Goal: Information Seeking & Learning: Learn about a topic

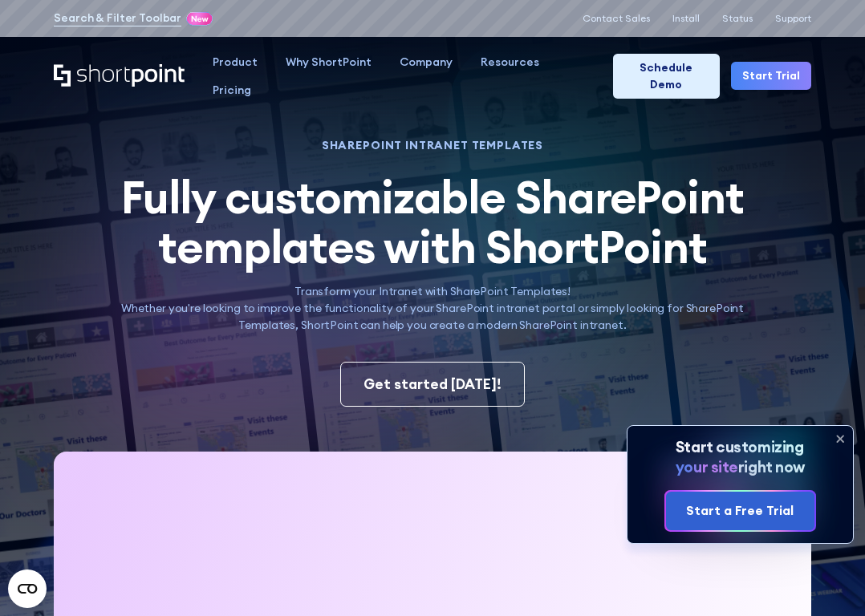
click at [850, 442] on icon at bounding box center [840, 439] width 26 height 26
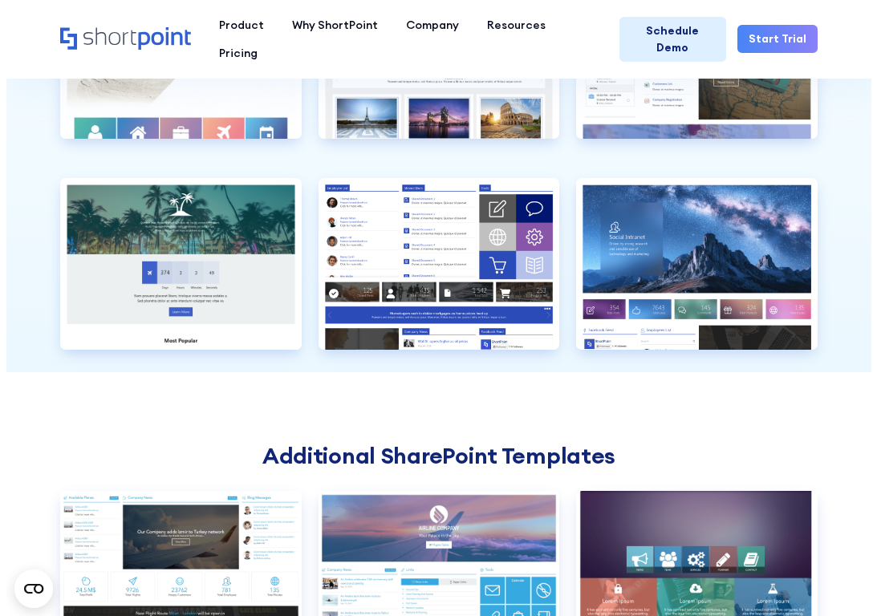
scroll to position [3209, 0]
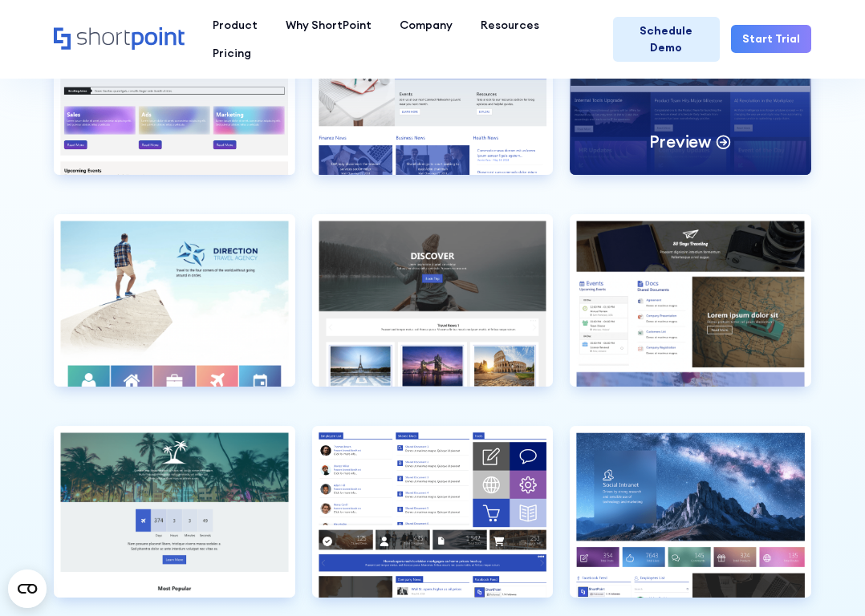
click at [745, 118] on div "Preview" at bounding box center [690, 89] width 241 height 172
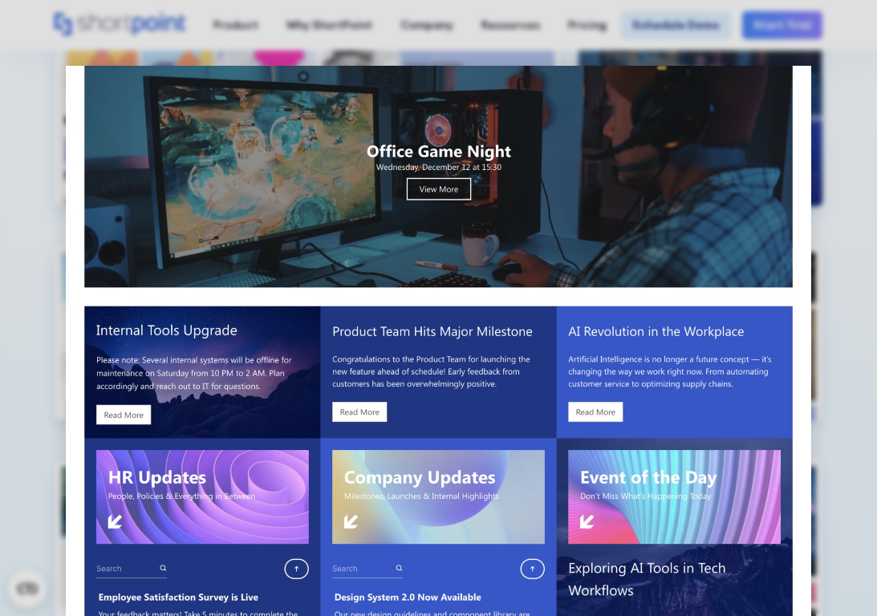
scroll to position [80, 0]
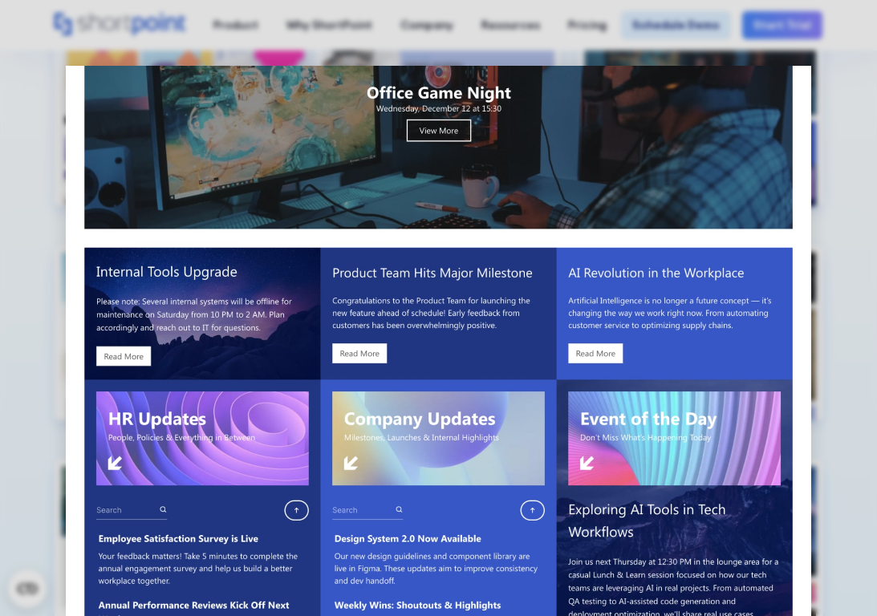
scroll to position [0, 0]
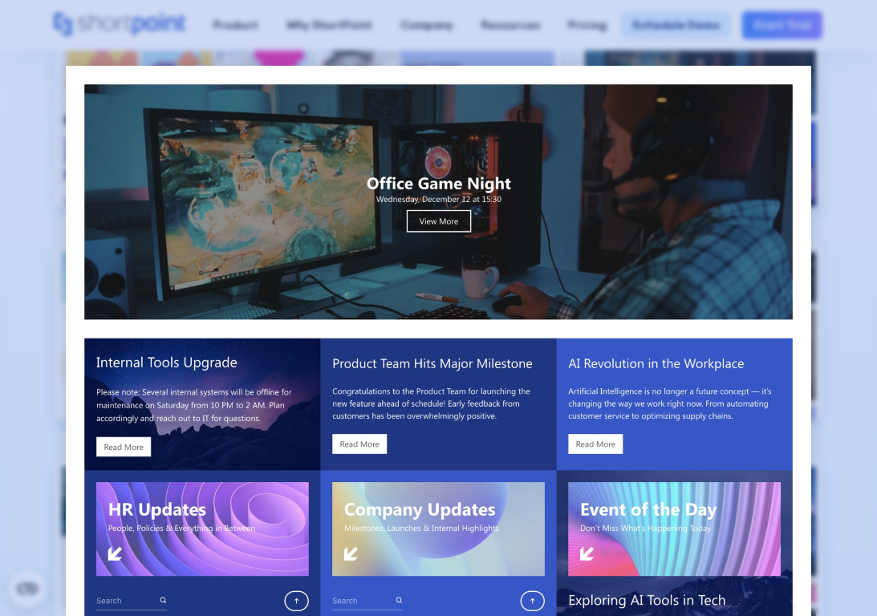
click at [838, 324] on div at bounding box center [438, 308] width 877 height 616
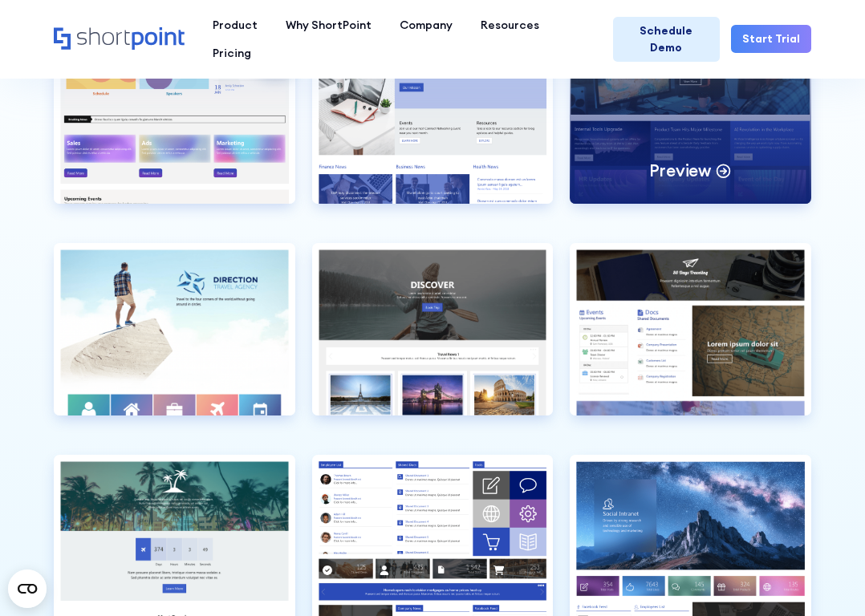
scroll to position [2859, 0]
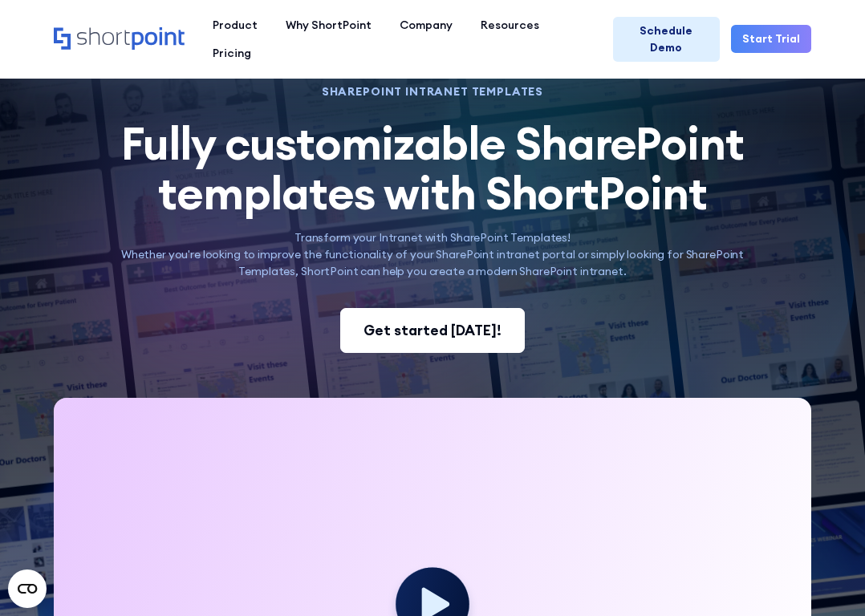
scroll to position [0, 0]
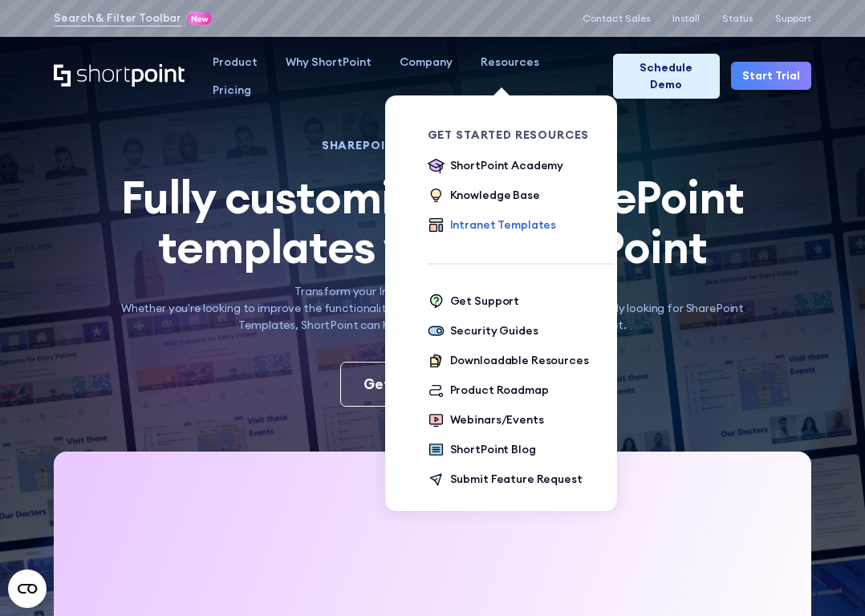
click at [508, 228] on div "Intranet Templates" at bounding box center [503, 225] width 106 height 17
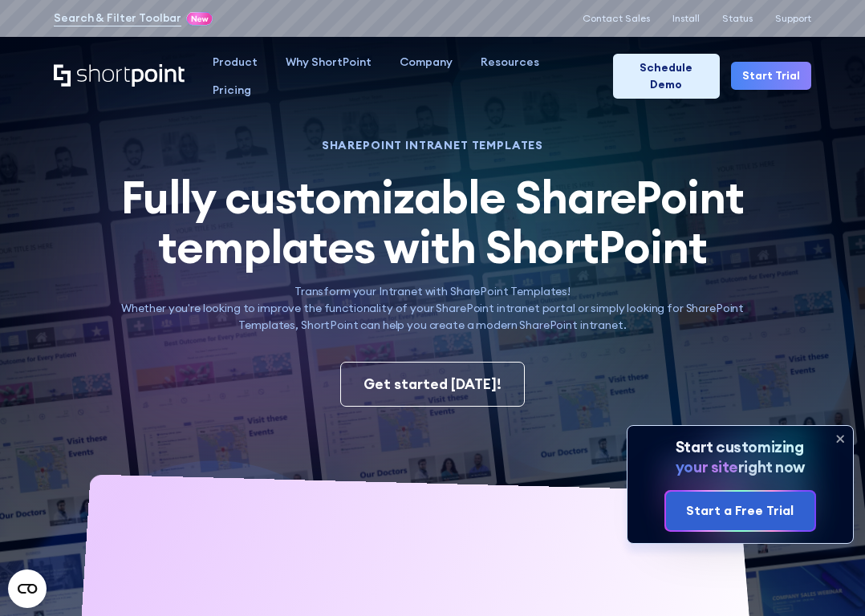
click at [837, 436] on icon at bounding box center [840, 439] width 26 height 26
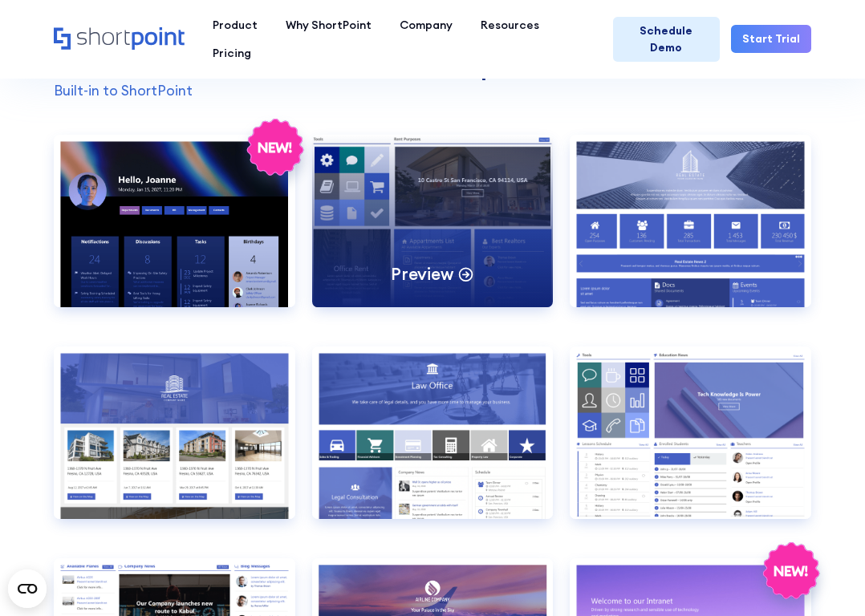
scroll to position [1284, 0]
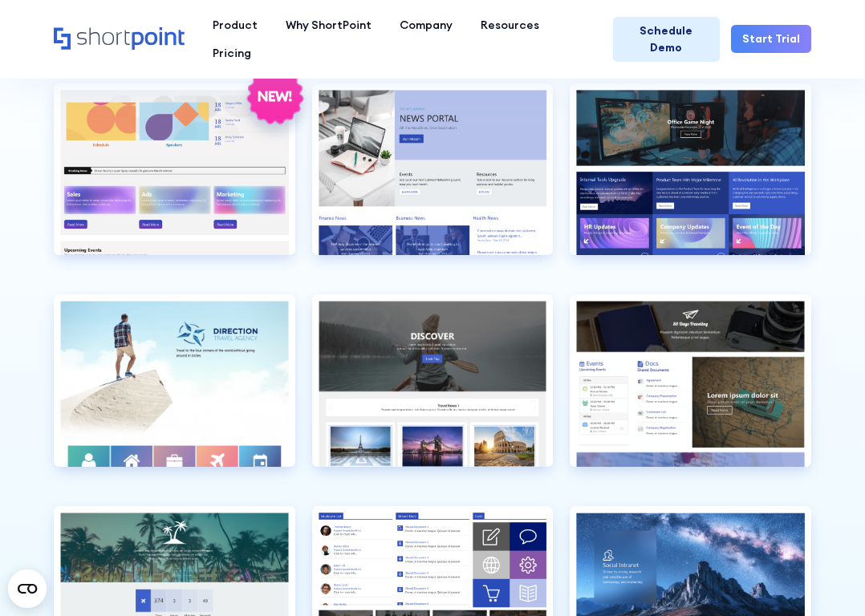
scroll to position [3610, 0]
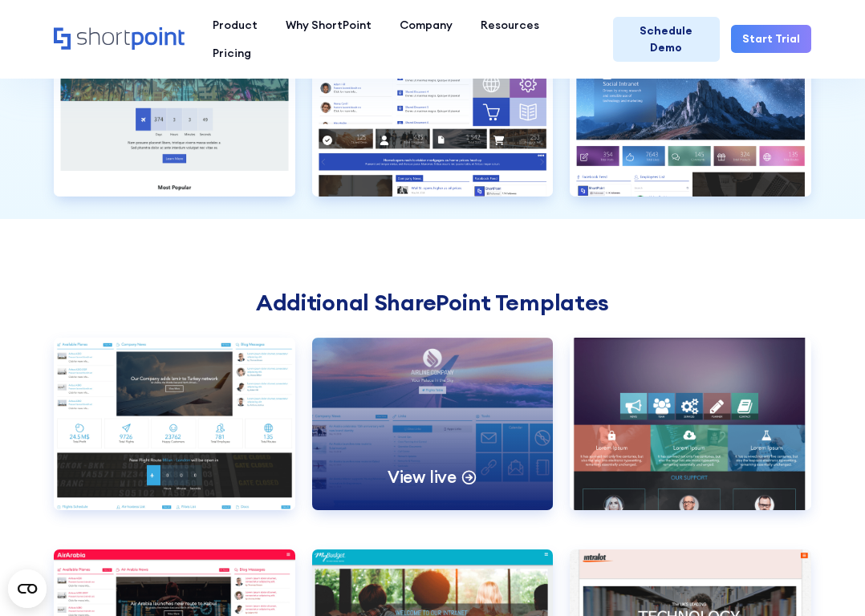
click at [465, 420] on div "View live" at bounding box center [432, 424] width 241 height 172
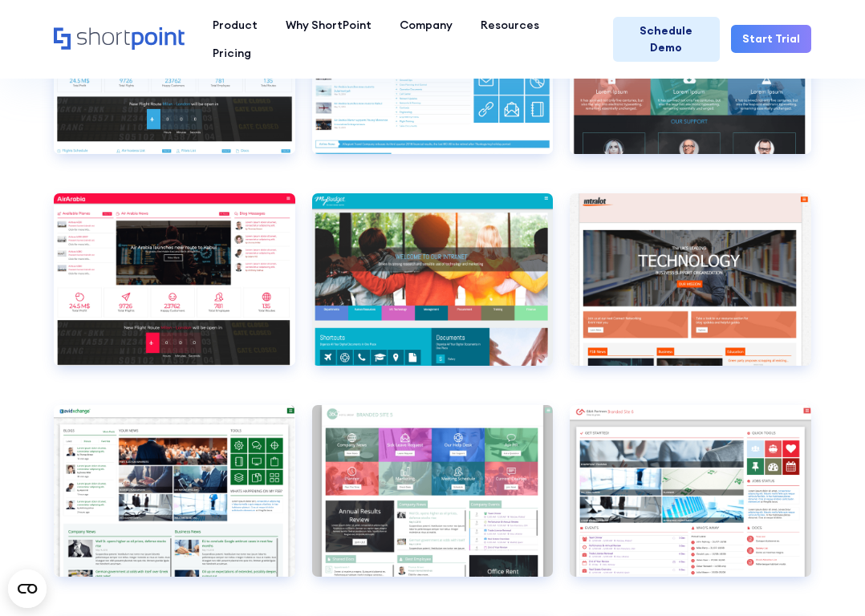
scroll to position [3771, 0]
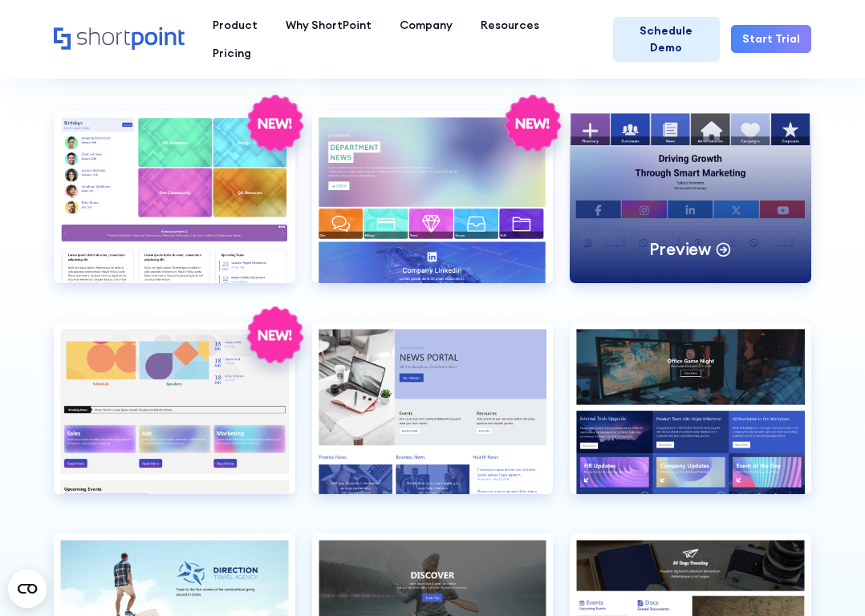
scroll to position [2647, 0]
